Goal: Task Accomplishment & Management: Manage account settings

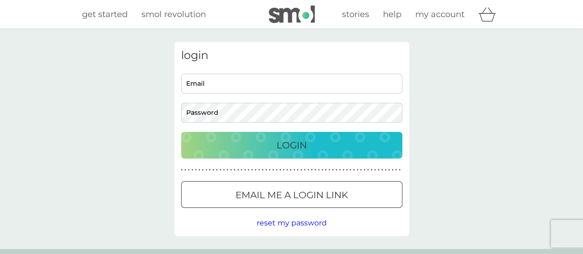
click at [247, 81] on input "Email" at bounding box center [291, 84] width 221 height 20
type input "rebecca.coleman85@gmail.com"
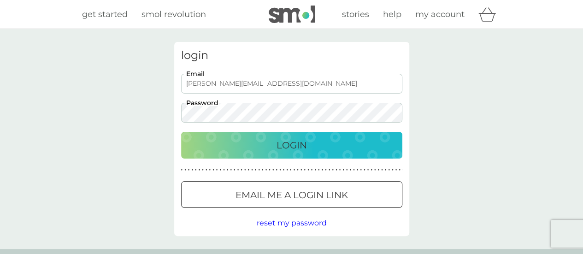
click at [268, 150] on div "Login" at bounding box center [291, 145] width 203 height 15
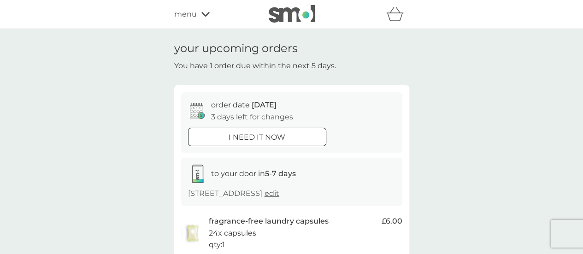
scroll to position [184, 0]
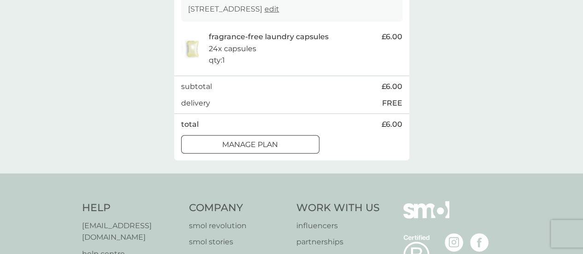
click at [262, 141] on div at bounding box center [250, 145] width 33 height 10
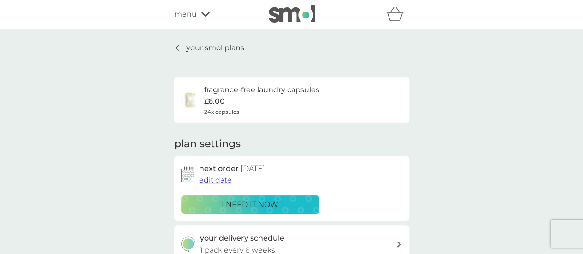
click at [216, 182] on span "edit date" at bounding box center [215, 180] width 33 height 9
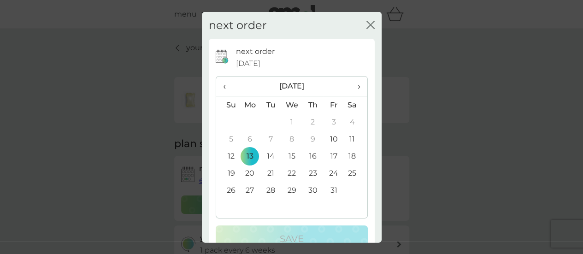
click at [352, 91] on span "›" at bounding box center [355, 85] width 9 height 19
click at [247, 153] on td "10" at bounding box center [250, 155] width 21 height 17
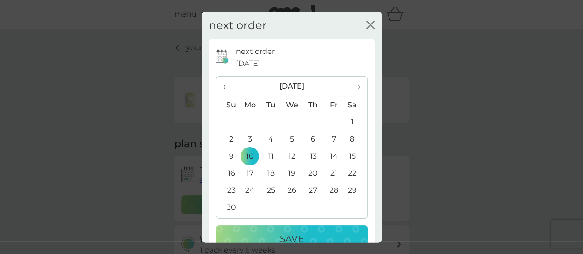
click at [298, 233] on p "Save" at bounding box center [292, 238] width 24 height 15
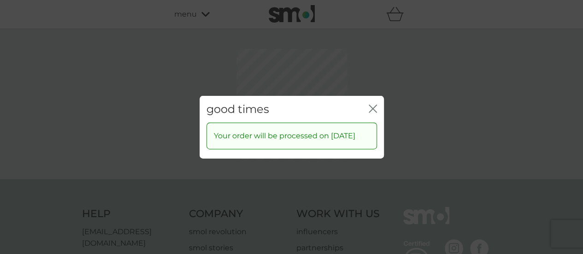
click at [371, 104] on icon "close" at bounding box center [373, 108] width 8 height 8
